Goal: Information Seeking & Learning: Check status

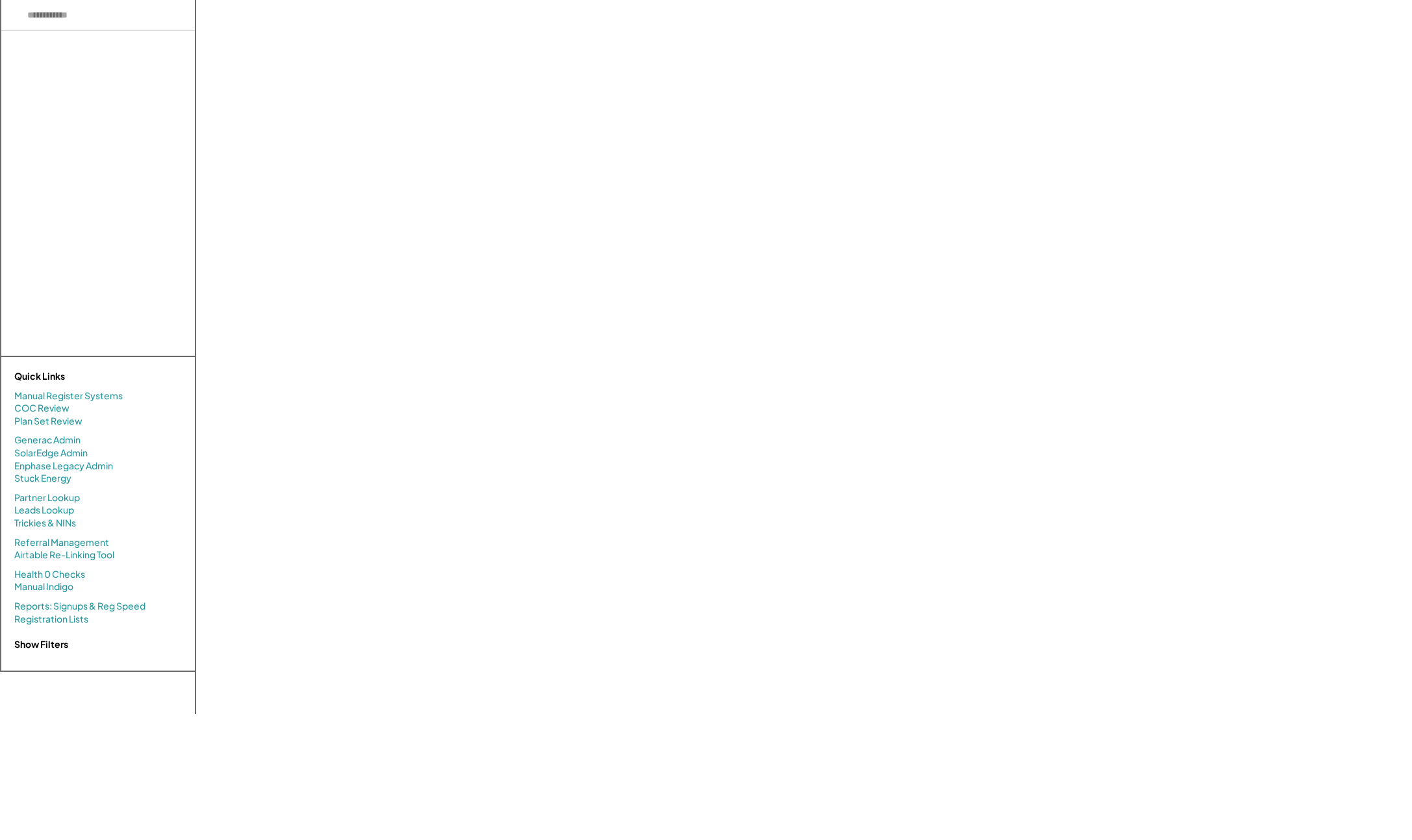
click at [120, 10] on input "input" at bounding box center [98, 16] width 193 height 31
type input "**********"
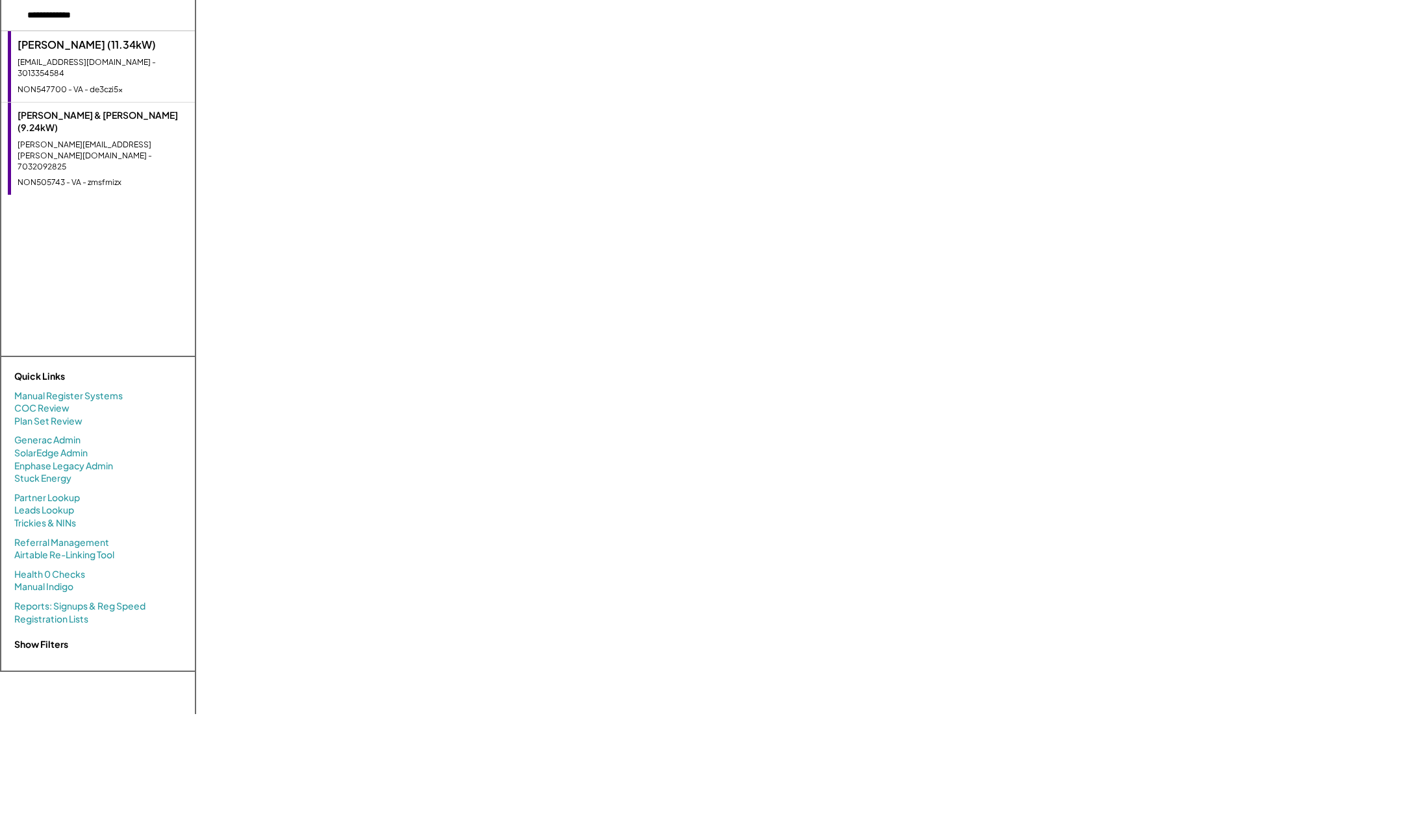
click at [71, 40] on div "[PERSON_NAME] (11.34kW)" at bounding box center [103, 44] width 171 height 14
select select "**********"
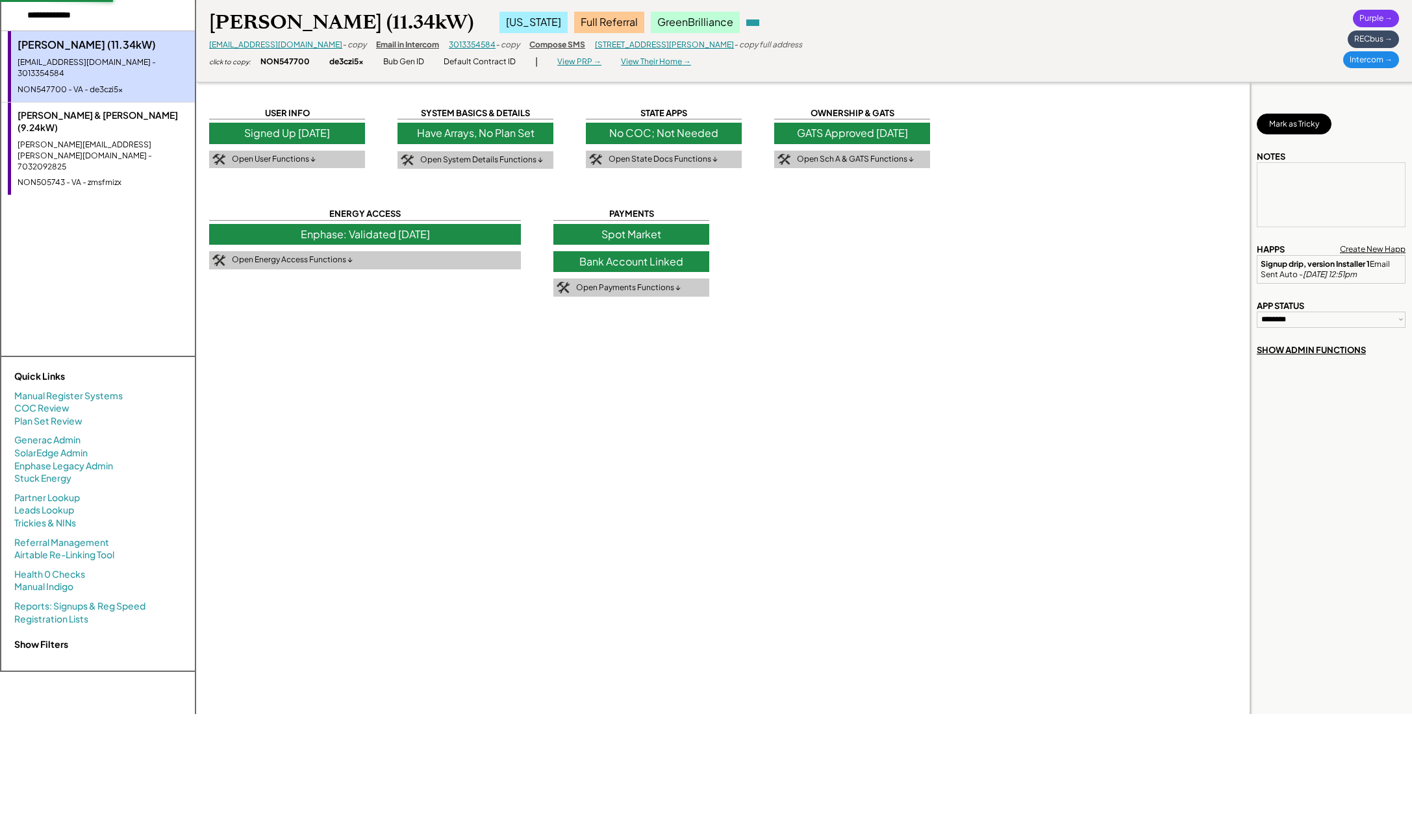
click at [89, 109] on div "[PERSON_NAME] & [PERSON_NAME] (9.24kW)" at bounding box center [103, 121] width 171 height 25
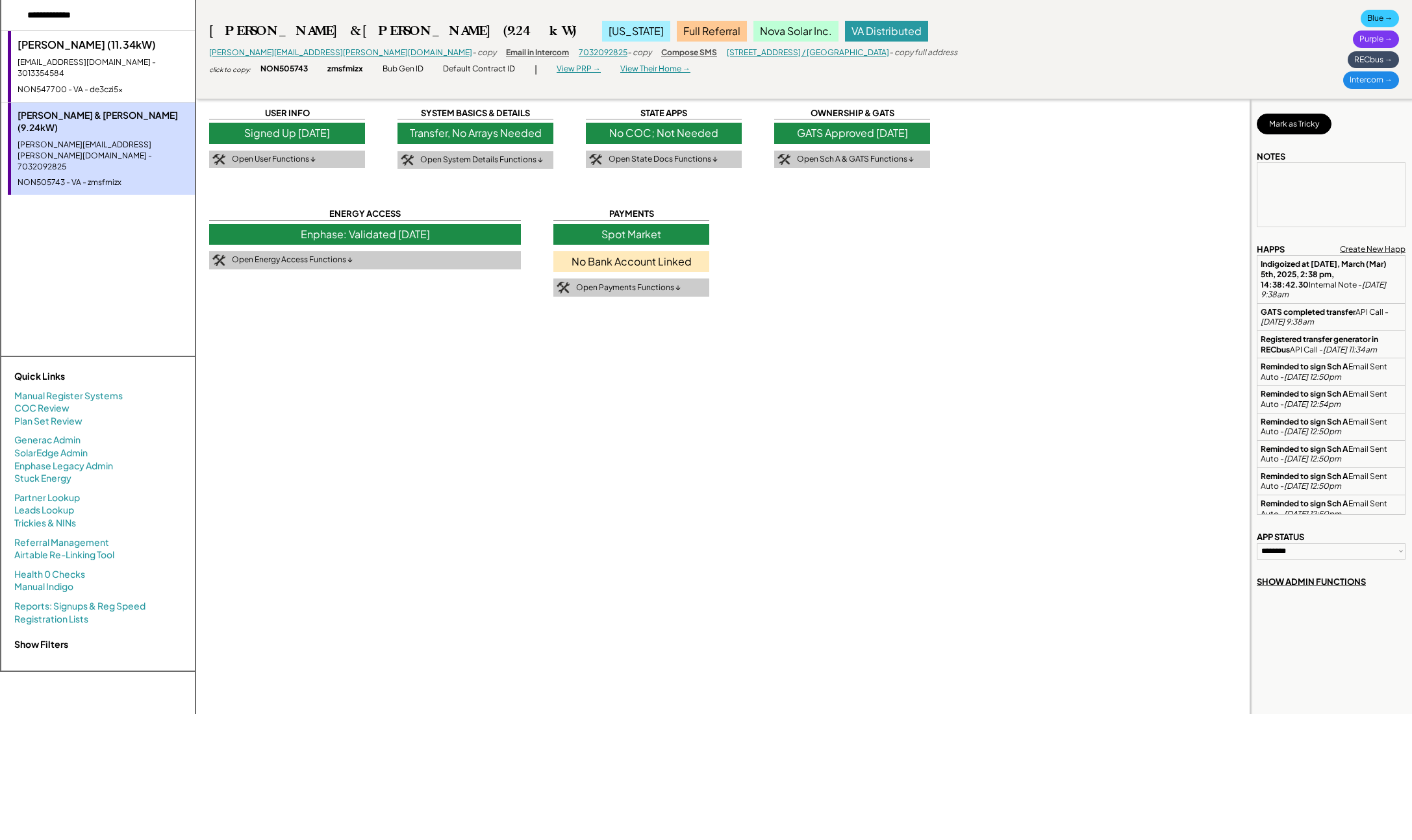
click at [101, 54] on div "[PERSON_NAME] (11.34kW) [EMAIL_ADDRESS][DOMAIN_NAME] - 3013354584 NON547700 - V…" at bounding box center [101, 67] width 187 height 71
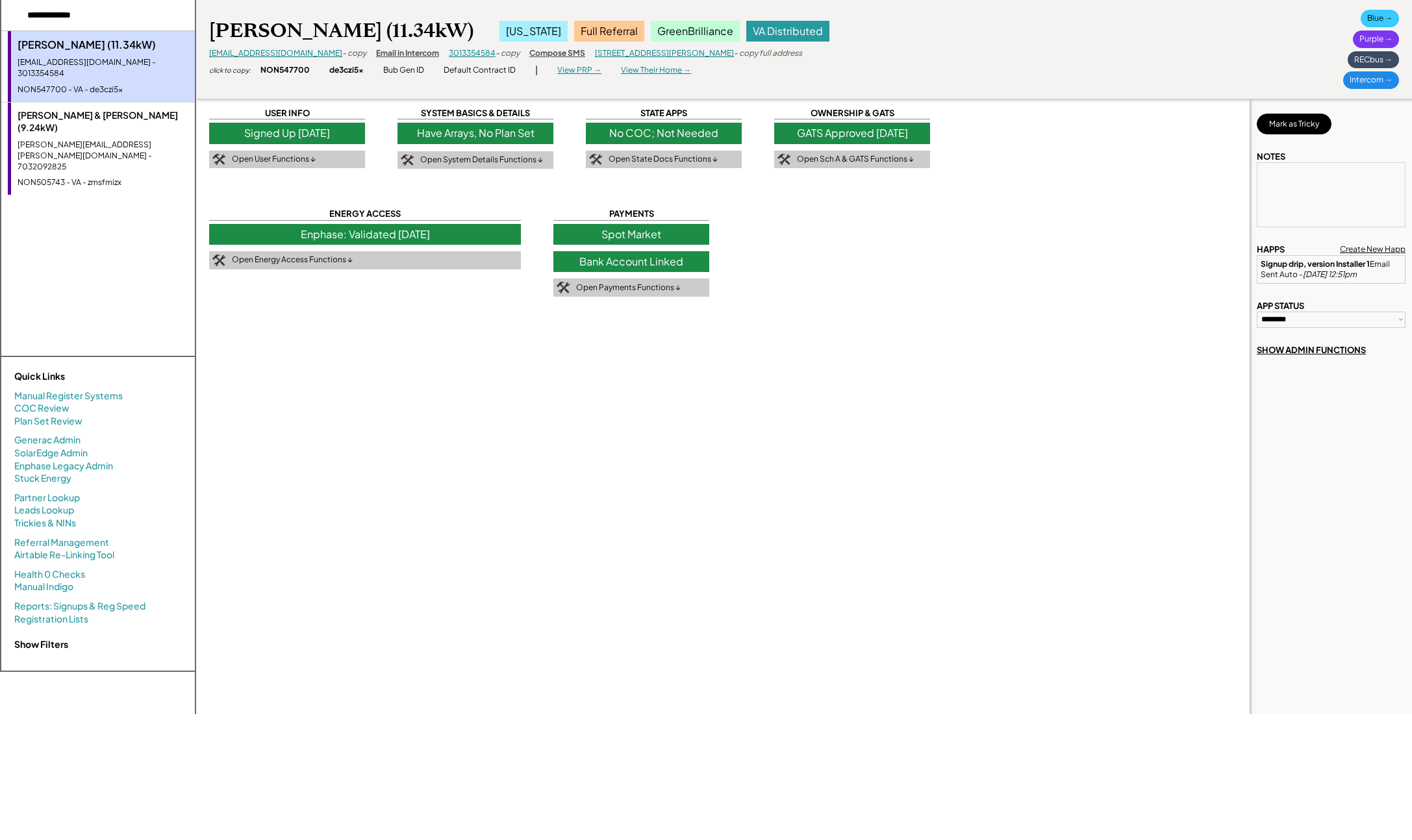
click at [1376, 43] on div "Purple →" at bounding box center [1376, 39] width 46 height 18
drag, startPoint x: 542, startPoint y: 64, endPoint x: 560, endPoint y: 73, distance: 20.1
click at [543, 64] on div "click to copy: NON547700 de3czi5x Bub Gen ID Invite Link Default Contract ID | …" at bounding box center [450, 70] width 482 height 13
click at [560, 73] on div "View PRP →" at bounding box center [579, 70] width 44 height 11
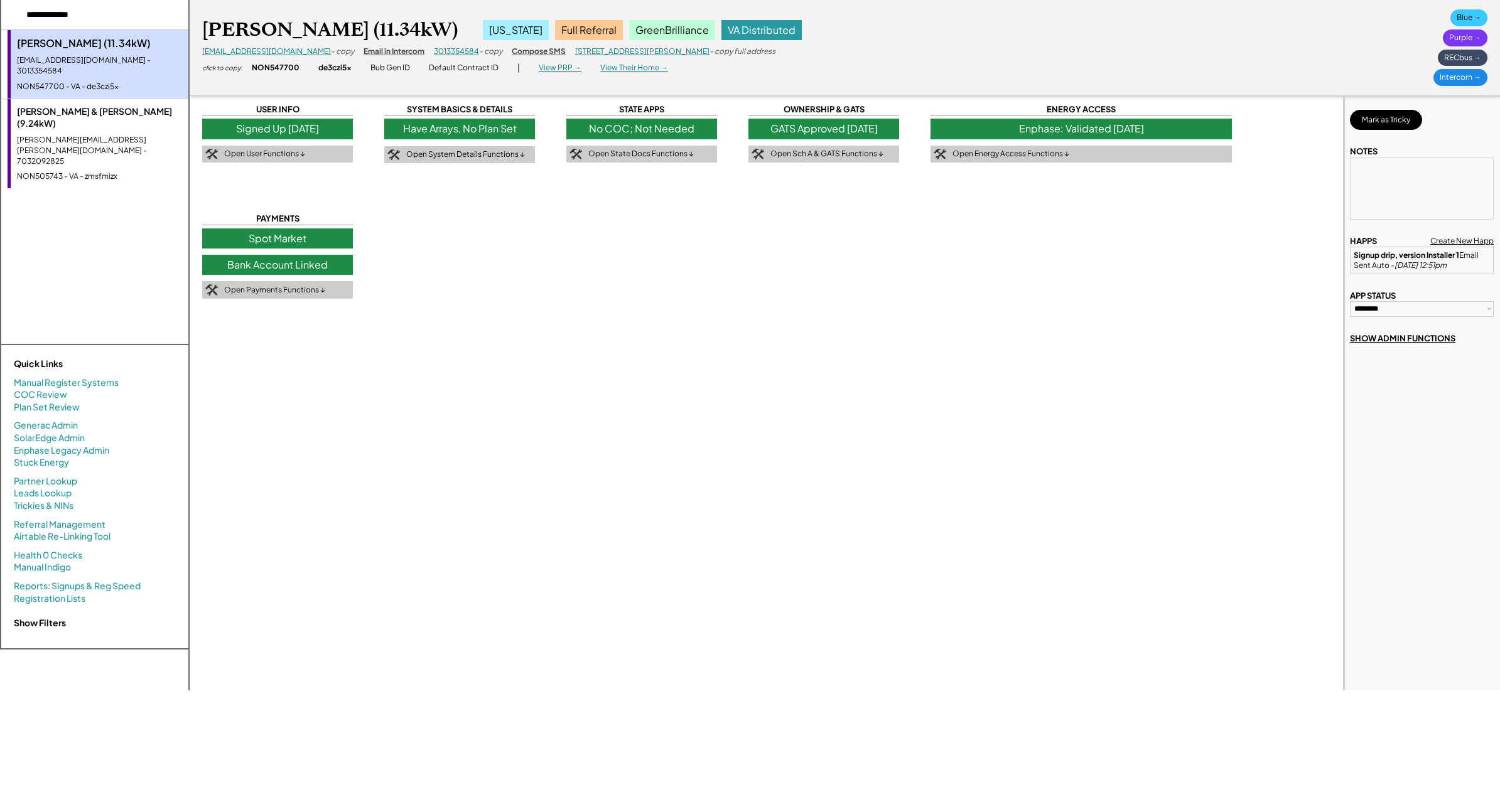
drag, startPoint x: 126, startPoint y: 14, endPoint x: -5, endPoint y: 5, distance: 131.3
click at [0, 5] on html "[PERSON_NAME] (11.34kW) [EMAIL_ADDRESS][DOMAIN_NAME] - 3013354584 NON547700 - V…" at bounding box center [750, 406] width 1500 height 812
type input "**********"
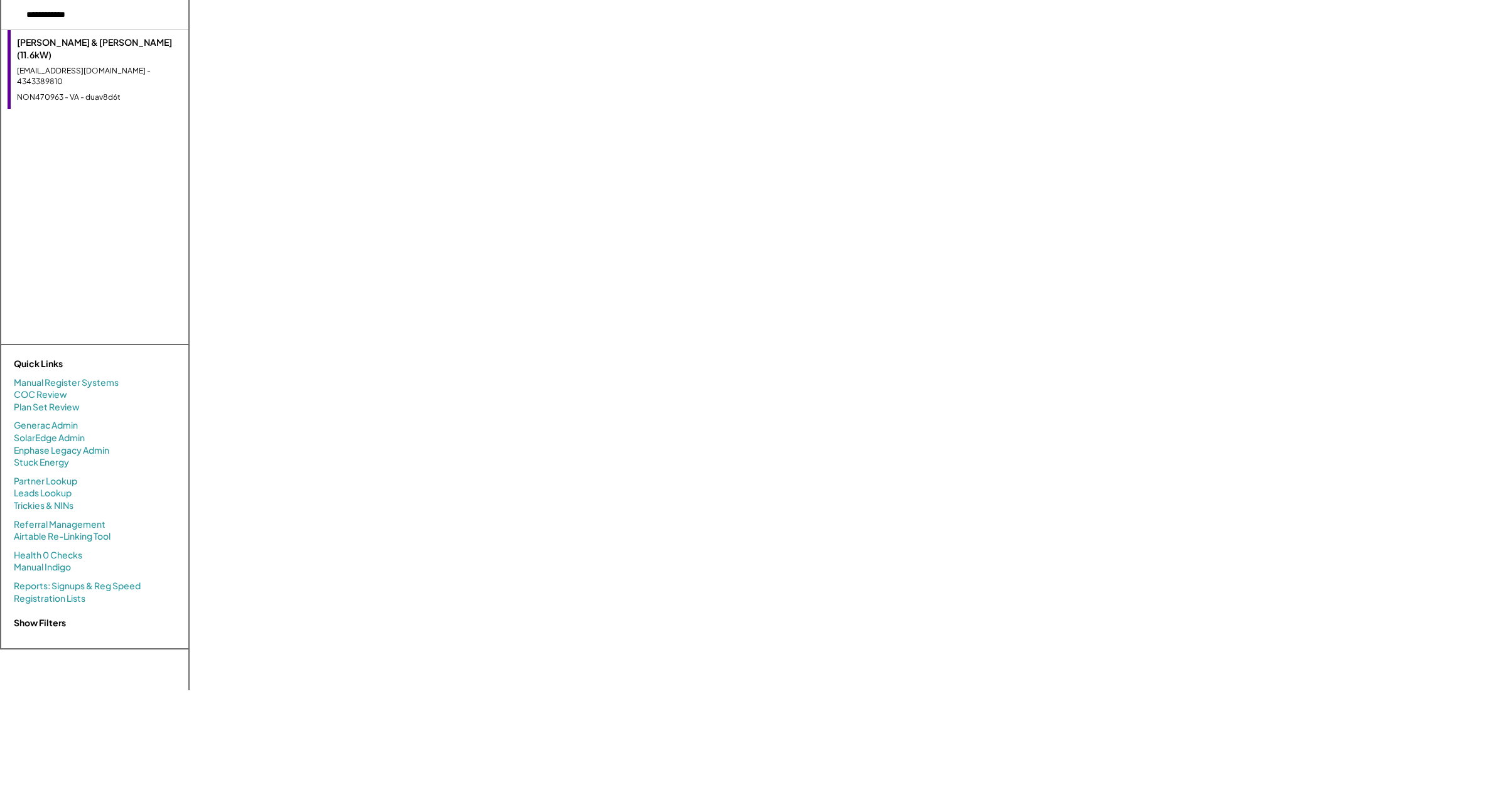
click at [131, 66] on div "[EMAIL_ADDRESS][DOMAIN_NAME] - 4343389810" at bounding box center [99, 76] width 165 height 21
select select "**********"
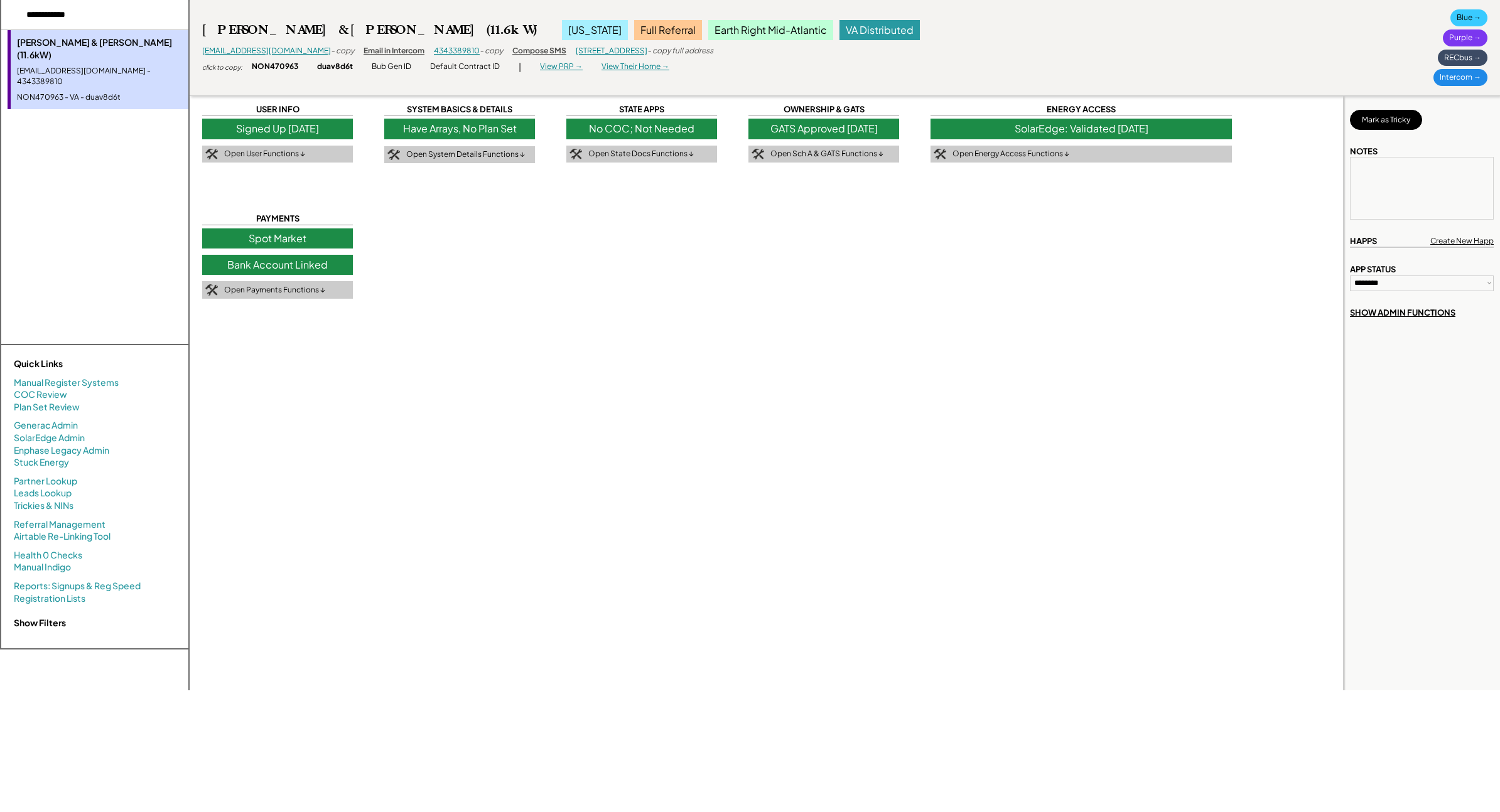
click at [574, 71] on div "View PRP →" at bounding box center [561, 67] width 43 height 11
drag, startPoint x: 103, startPoint y: 14, endPoint x: -72, endPoint y: 12, distance: 175.0
click at [0, 12] on html "[PERSON_NAME] & [PERSON_NAME] (11.6kW) [EMAIL_ADDRESS][DOMAIN_NAME] - 434338981…" at bounding box center [750, 406] width 1500 height 812
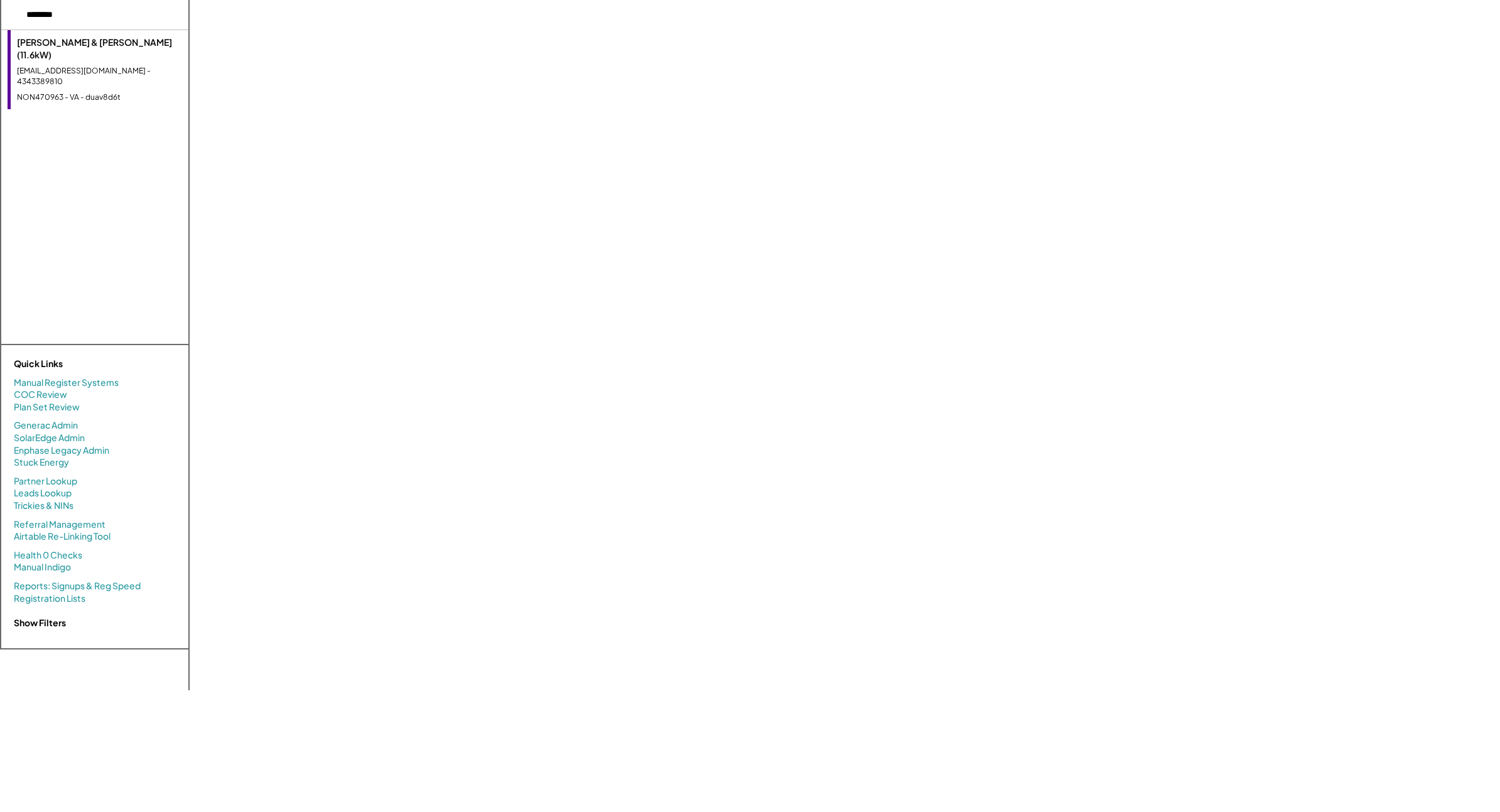
click at [99, 18] on input "input" at bounding box center [95, 15] width 187 height 30
drag, startPoint x: 107, startPoint y: 18, endPoint x: -17, endPoint y: 0, distance: 125.3
click at [0, 0] on html "[PERSON_NAME] & [PERSON_NAME] (11.6kW) [EMAIL_ADDRESS][DOMAIN_NAME] - 434338981…" at bounding box center [750, 406] width 1500 height 812
type input "****"
drag, startPoint x: 61, startPoint y: 16, endPoint x: -30, endPoint y: 7, distance: 91.4
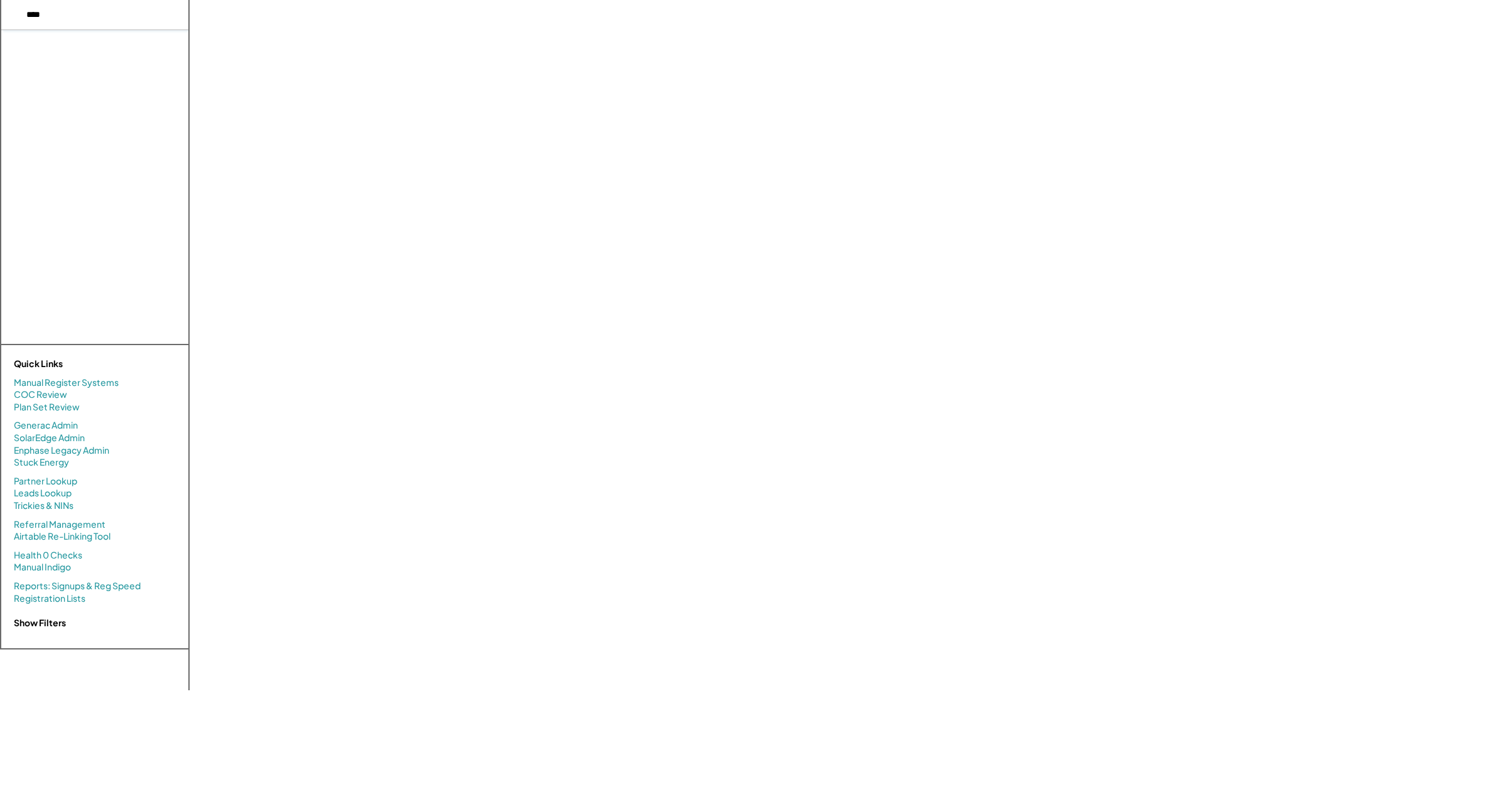
click at [0, 7] on html "There are no results. [PERSON_NAME] & [PERSON_NAME] (11.6kW) [EMAIL_ADDRESS][DO…" at bounding box center [750, 406] width 1500 height 812
click at [94, 20] on input "input" at bounding box center [95, 15] width 187 height 30
type input "*********"
drag, startPoint x: 61, startPoint y: 124, endPoint x: 81, endPoint y: 132, distance: 21.5
click at [61, 123] on div "[EMAIL_ADDRESS][DOMAIN_NAME] - 6282418446" at bounding box center [99, 124] width 165 height 21
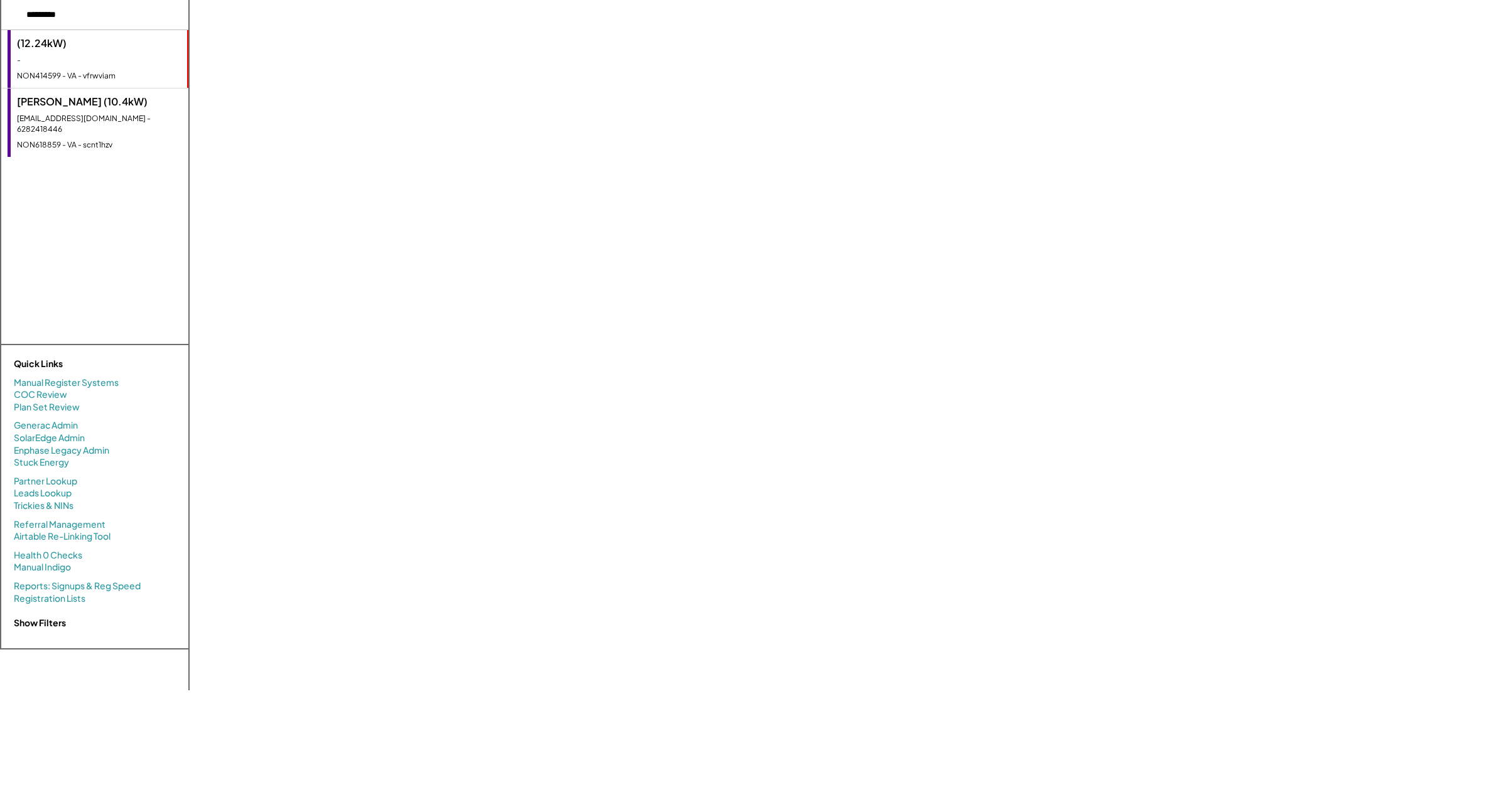
select select "**********"
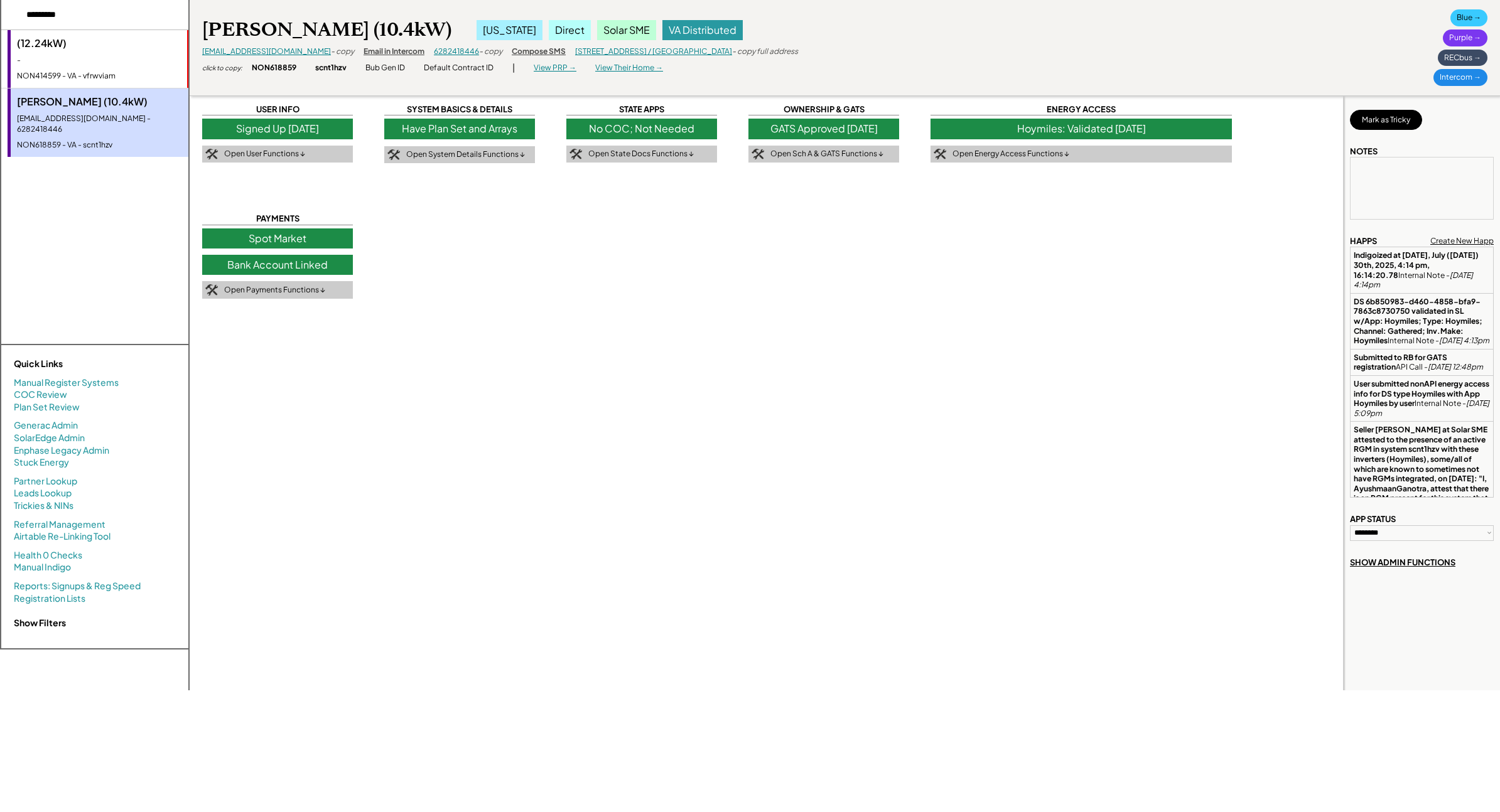
click at [1364, 38] on div "Purple →" at bounding box center [1465, 38] width 45 height 17
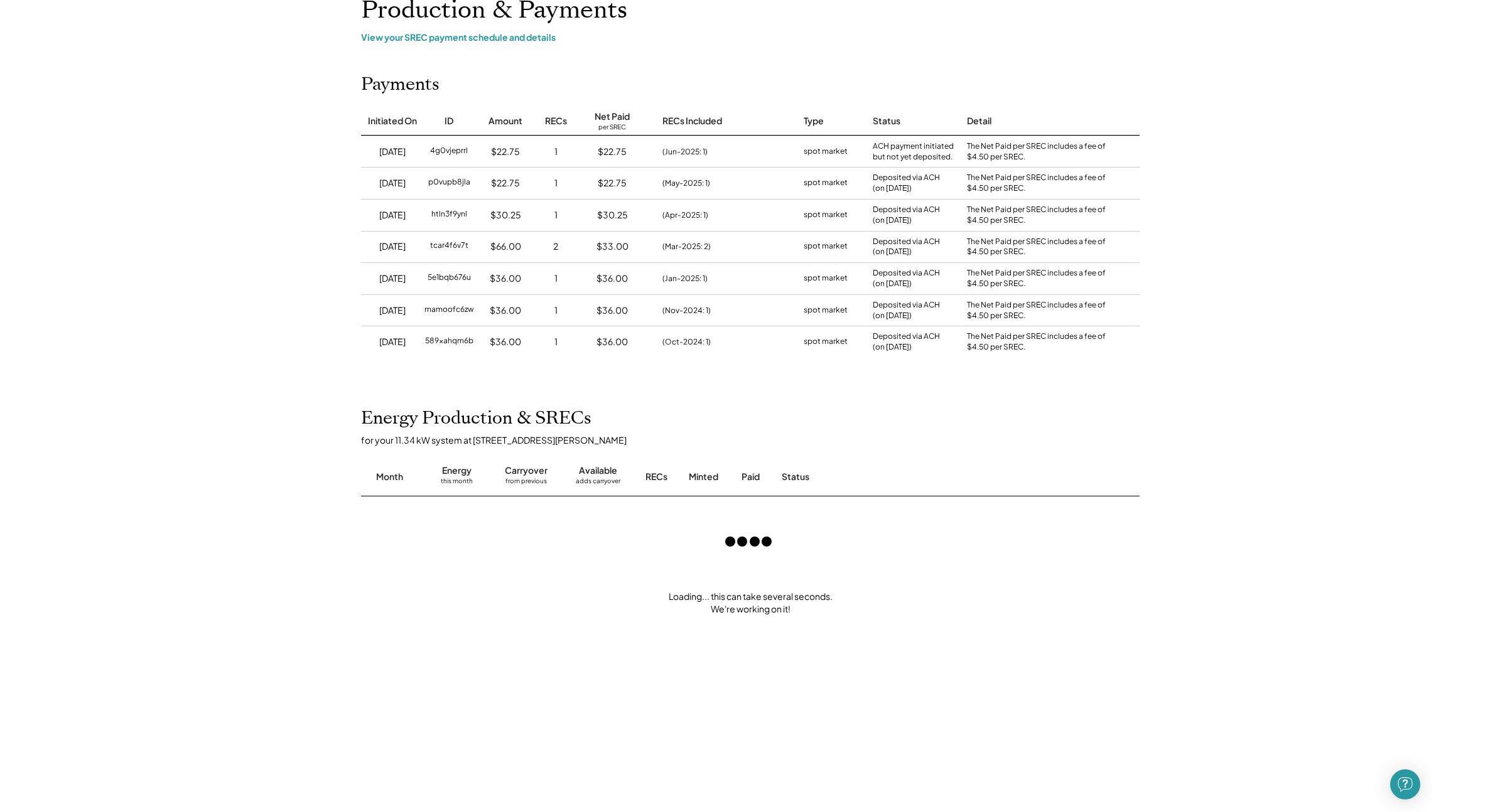
scroll to position [105, 0]
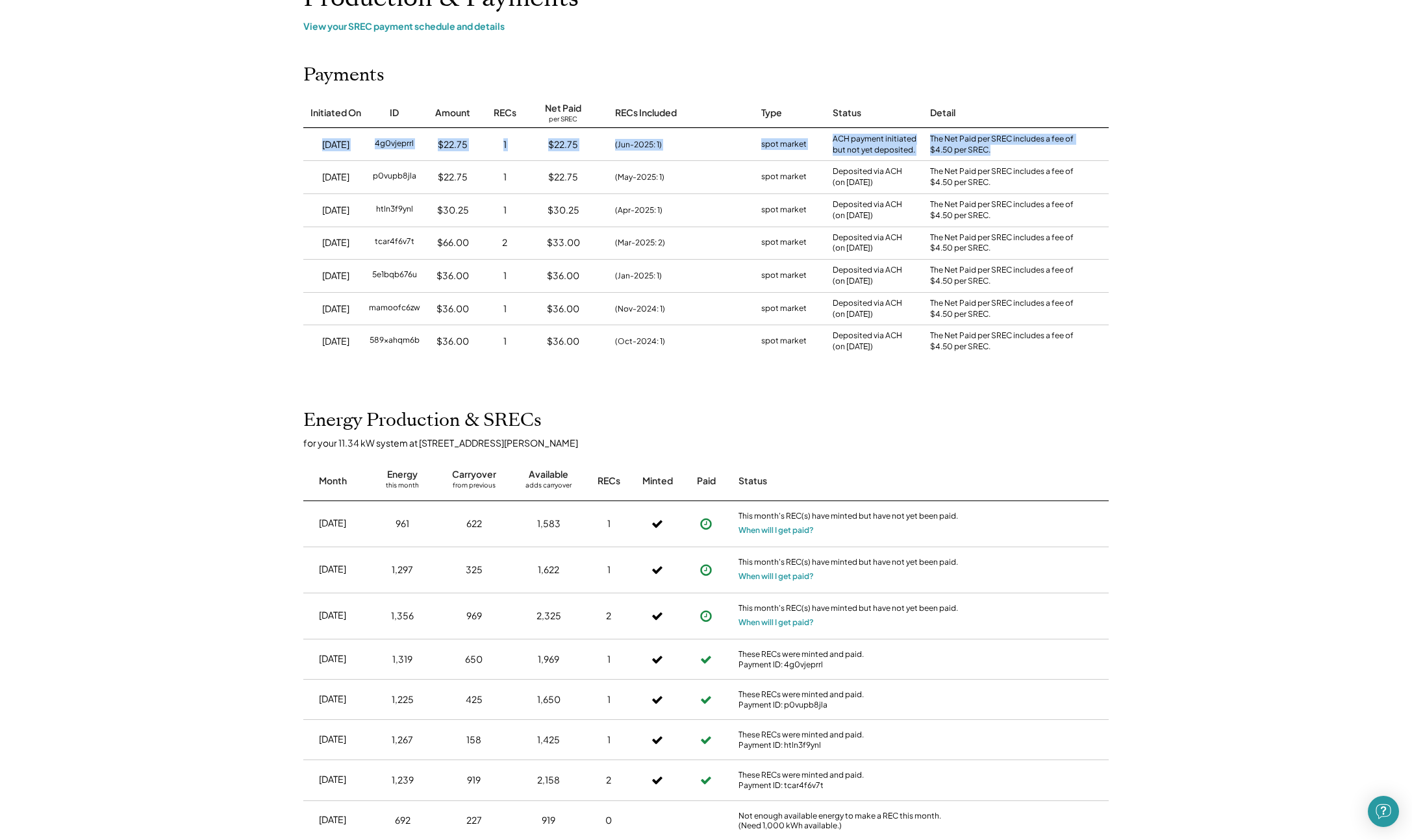
drag, startPoint x: 1034, startPoint y: 146, endPoint x: 276, endPoint y: 148, distance: 758.0
click at [276, 148] on div "Home Direct Deposit My Account Support Log Out Refer a Friend Partner Portal Da…" at bounding box center [706, 617] width 1412 height 1450
click at [396, 141] on div "4g0vjeprrl" at bounding box center [394, 144] width 39 height 13
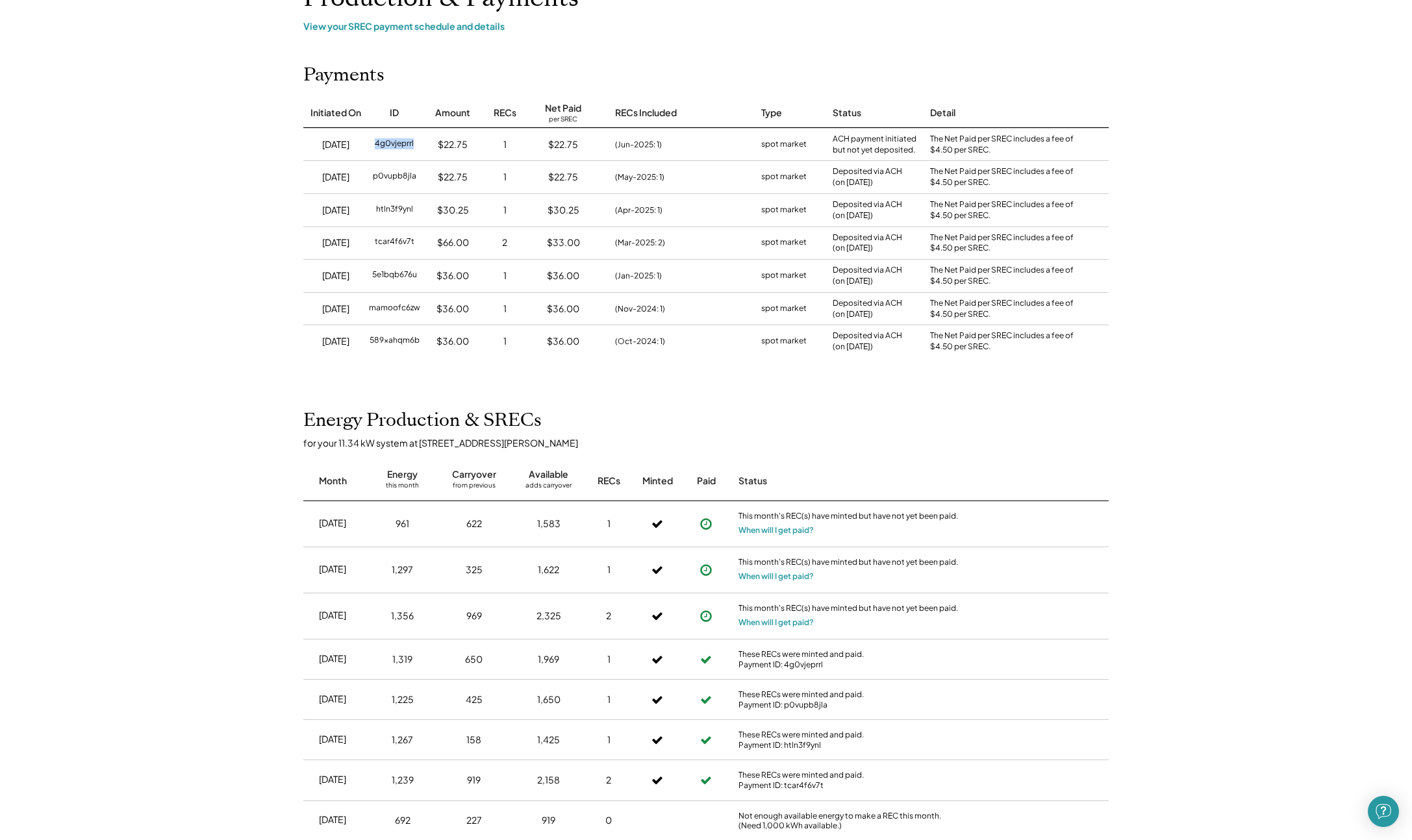
copy div "4g0vjeprrl"
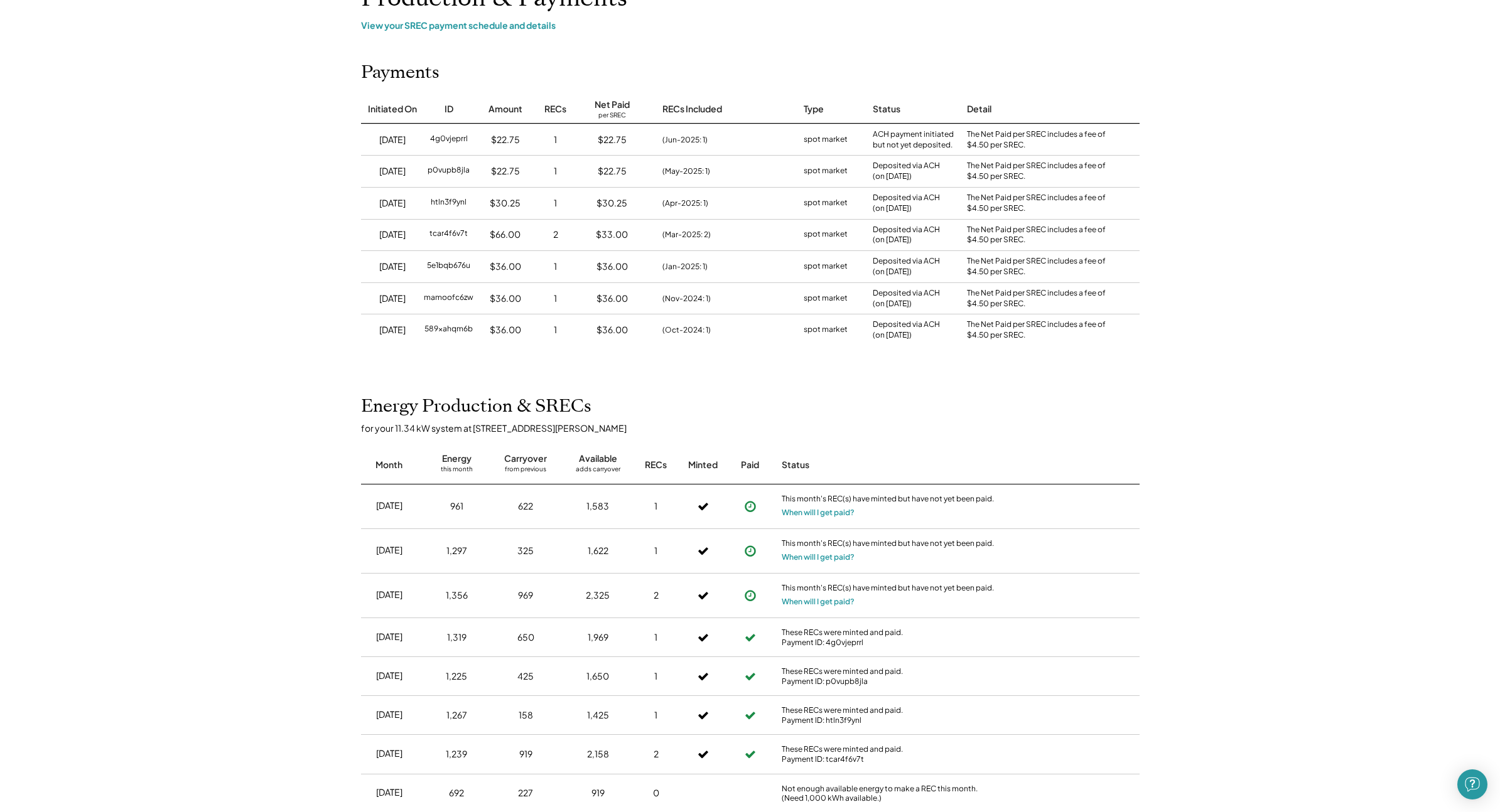
click at [306, 68] on div "Home Direct Deposit My Account Support Log Out Refer a Friend Partner Portal Da…" at bounding box center [750, 596] width 1500 height 1402
